Goal: Task Accomplishment & Management: Use online tool/utility

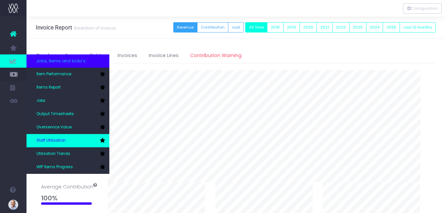
click at [62, 142] on span "Staff Utilisation" at bounding box center [50, 140] width 29 height 6
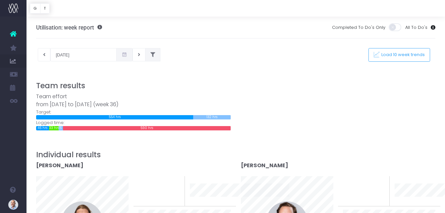
click at [150, 54] on button at bounding box center [152, 54] width 15 height 13
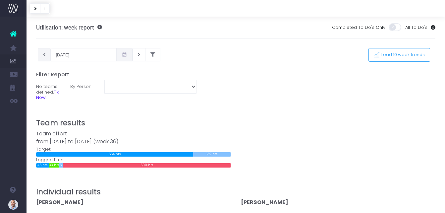
click at [44, 55] on icon at bounding box center [44, 55] width 2 height 0
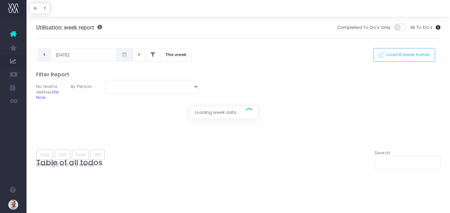
click at [44, 55] on div at bounding box center [225, 106] width 450 height 213
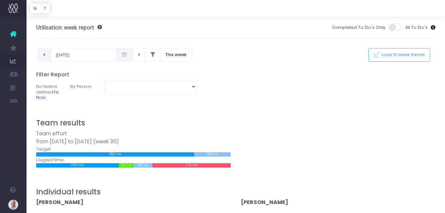
click at [46, 54] on button at bounding box center [44, 54] width 13 height 13
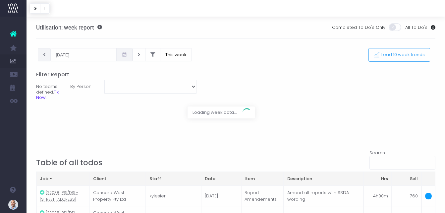
click at [46, 55] on div at bounding box center [222, 106] width 445 height 213
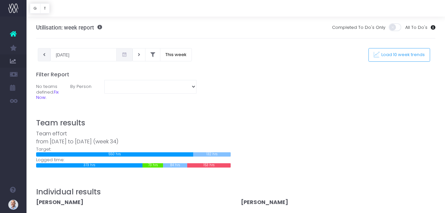
click at [46, 56] on button at bounding box center [44, 54] width 13 height 13
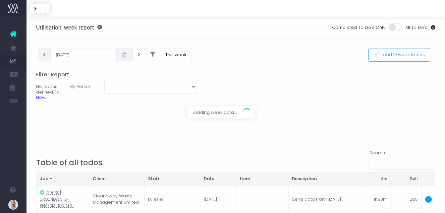
click at [49, 55] on div at bounding box center [222, 106] width 445 height 213
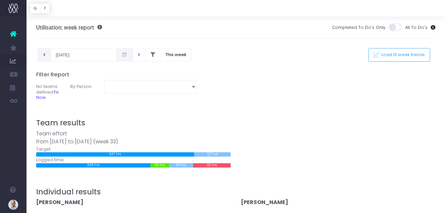
click at [46, 57] on button at bounding box center [44, 54] width 13 height 13
type input "29-07-2025"
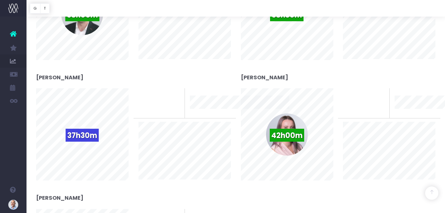
scroll to position [1093, 0]
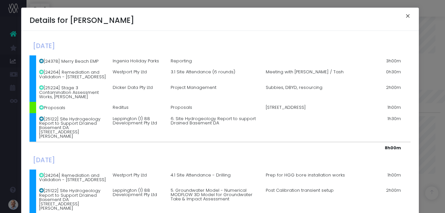
click at [406, 16] on button "×" at bounding box center [408, 17] width 14 height 11
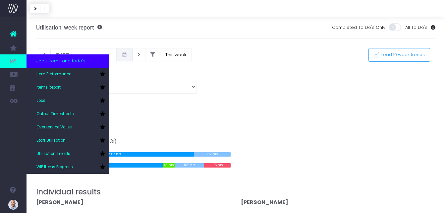
scroll to position [17, 0]
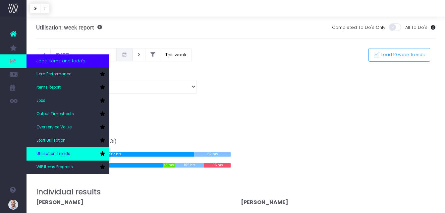
click at [68, 154] on span "Utilisation Trends" at bounding box center [53, 154] width 34 height 6
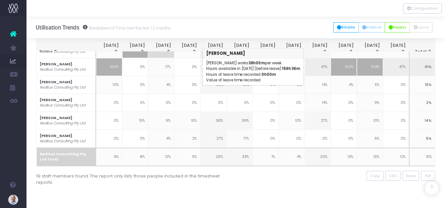
scroll to position [266, 0]
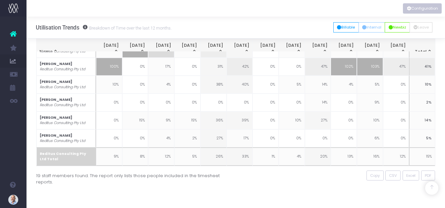
click at [418, 9] on button "Configuration" at bounding box center [422, 8] width 39 height 10
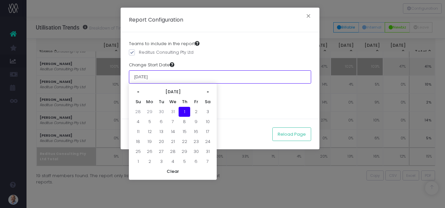
click at [182, 78] on input "01 August 2024" at bounding box center [220, 76] width 182 height 13
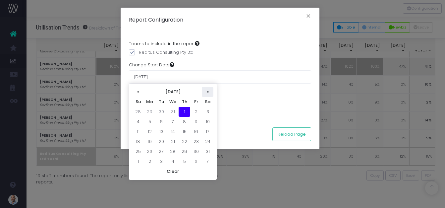
click at [207, 92] on th "»" at bounding box center [208, 92] width 12 height 10
click at [137, 123] on td "1" at bounding box center [138, 122] width 12 height 10
type input "01 September 2024"
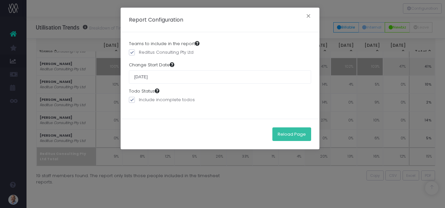
click at [298, 136] on button "Reload Page" at bounding box center [291, 133] width 39 height 13
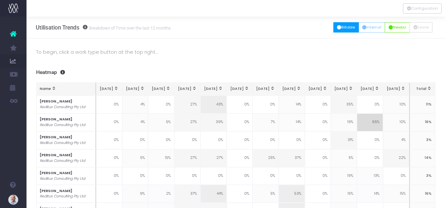
click at [340, 27] on button "Billable" at bounding box center [346, 27] width 26 height 10
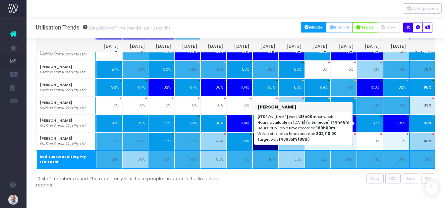
scroll to position [383, 0]
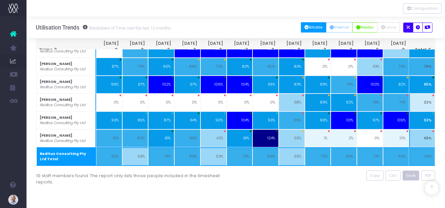
click at [409, 176] on span "Excel" at bounding box center [410, 176] width 9 height 6
click at [264, 24] on div "Utilisation Trends Breakdown of Time over the last 12 months. All Billable Inte…" at bounding box center [235, 28] width 418 height 22
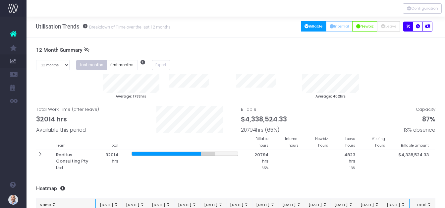
scroll to position [0, 0]
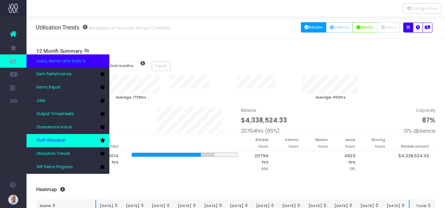
click at [49, 138] on span "Staff Utilisation" at bounding box center [50, 140] width 29 height 6
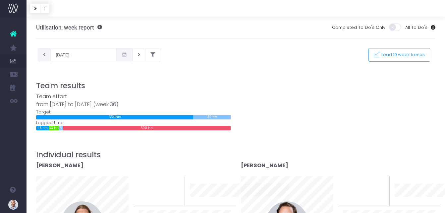
click at [47, 53] on button at bounding box center [44, 54] width 13 height 13
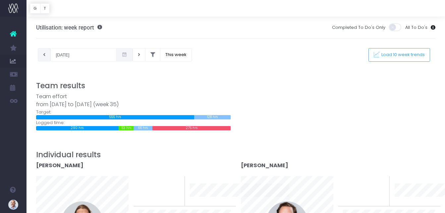
click at [44, 55] on icon at bounding box center [44, 55] width 2 height 0
click at [46, 54] on button at bounding box center [44, 54] width 13 height 13
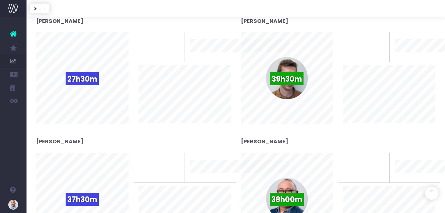
scroll to position [265, 0]
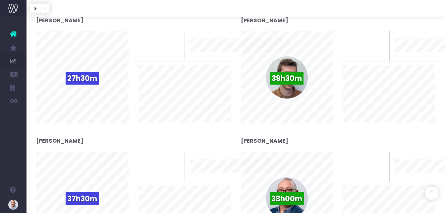
click at [82, 23] on div "Brooke Kelly" at bounding box center [133, 24] width 195 height 15
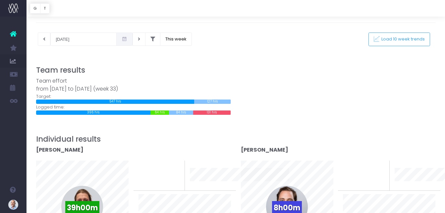
scroll to position [0, 0]
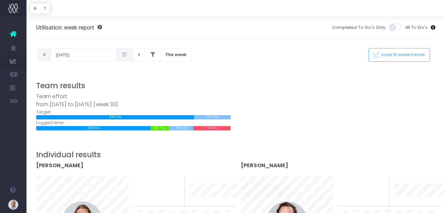
click at [42, 56] on button at bounding box center [44, 54] width 13 height 13
type input "05-08-2025"
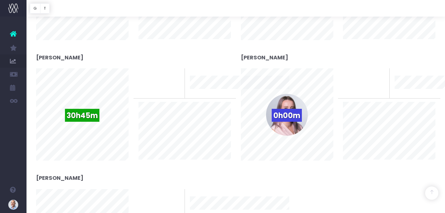
scroll to position [1093, 0]
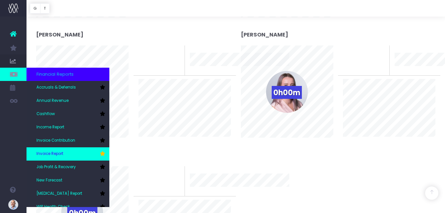
click at [61, 156] on span "Invoice Report" at bounding box center [49, 154] width 27 height 6
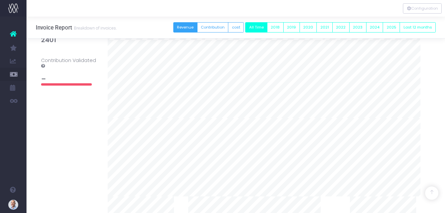
scroll to position [166, 0]
